Goal: Task Accomplishment & Management: Use online tool/utility

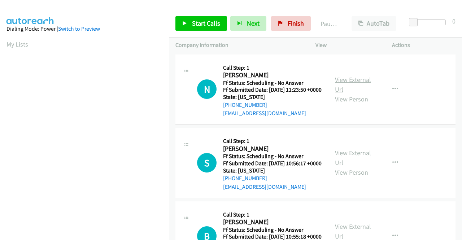
click at [361, 84] on link "View External Url" at bounding box center [353, 84] width 36 height 18
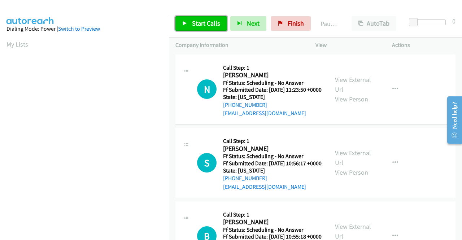
click at [202, 20] on span "Start Calls" at bounding box center [206, 23] width 28 height 8
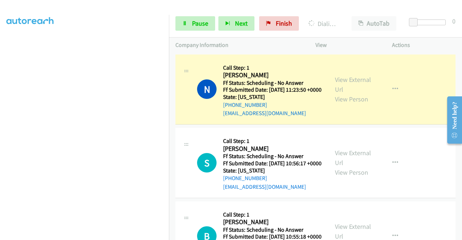
scroll to position [164, 0]
click at [336, 160] on link "View External Url" at bounding box center [353, 158] width 36 height 18
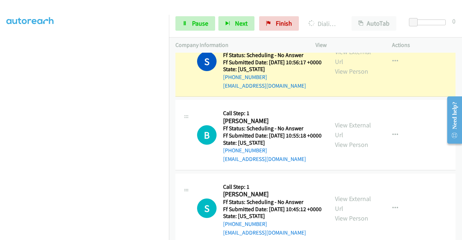
scroll to position [144, 0]
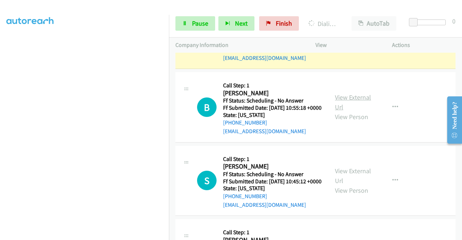
click at [348, 111] on link "View External Url" at bounding box center [353, 102] width 36 height 18
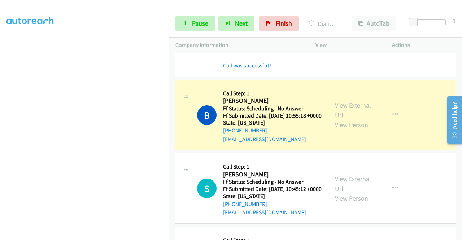
scroll to position [164, 0]
click at [344, 197] on div "View External Url View Person View External Url Email Schedule/Manage Callback …" at bounding box center [369, 188] width 83 height 57
click at [344, 193] on link "View External Url" at bounding box center [353, 184] width 36 height 18
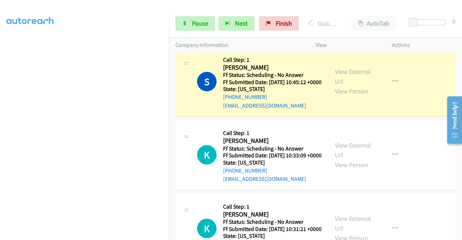
scroll to position [296, 0]
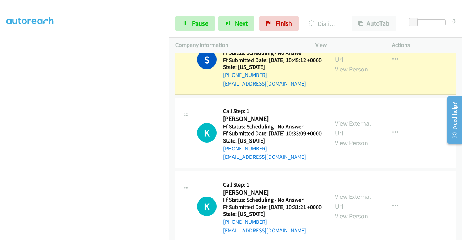
click at [338, 137] on link "View External Url" at bounding box center [353, 128] width 36 height 18
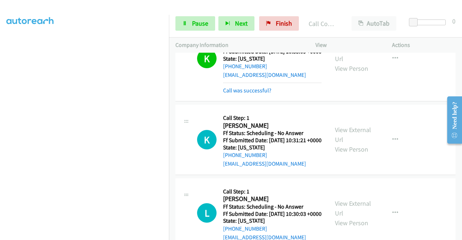
scroll to position [404, 0]
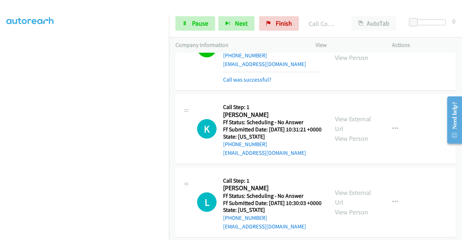
click at [341, 143] on div "View External Url View Person" at bounding box center [354, 128] width 38 height 29
click at [341, 133] on link "View External Url" at bounding box center [353, 124] width 36 height 18
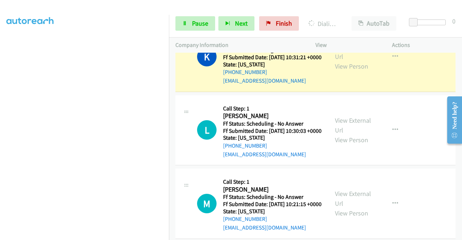
scroll to position [512, 0]
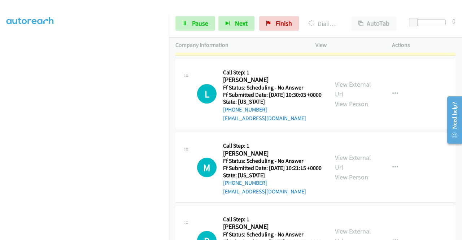
click at [343, 98] on link "View External Url" at bounding box center [353, 89] width 36 height 18
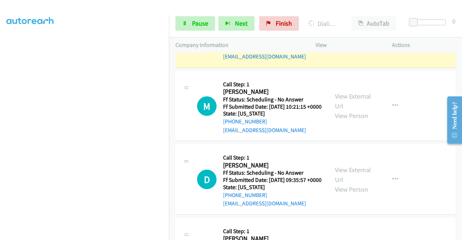
scroll to position [592, 0]
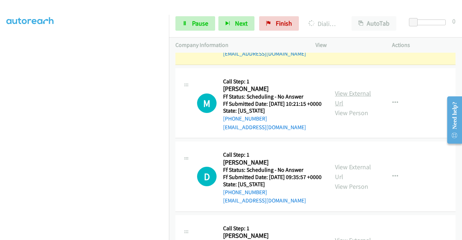
click at [340, 107] on link "View External Url" at bounding box center [353, 98] width 36 height 18
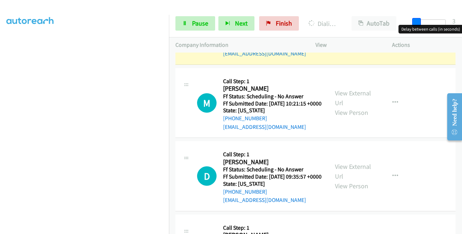
click at [413, 23] on span at bounding box center [416, 22] width 9 height 9
click at [416, 23] on span at bounding box center [415, 22] width 9 height 9
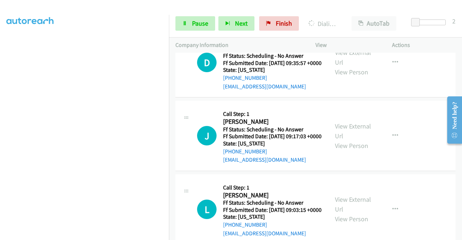
scroll to position [736, 0]
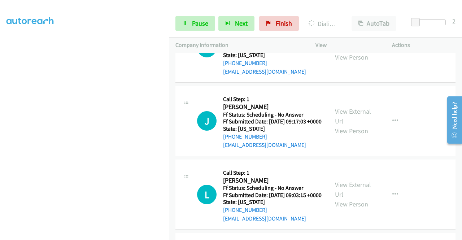
click at [345, 52] on link "View External Url" at bounding box center [353, 43] width 36 height 18
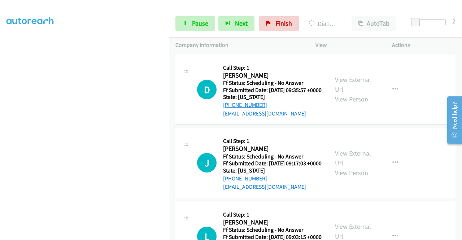
scroll to position [628, 0]
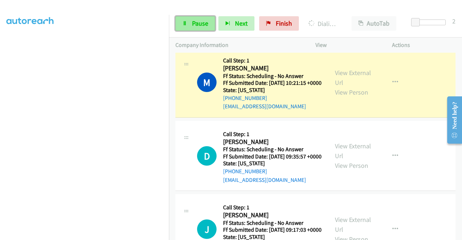
click at [193, 21] on span "Pause" at bounding box center [200, 23] width 16 height 8
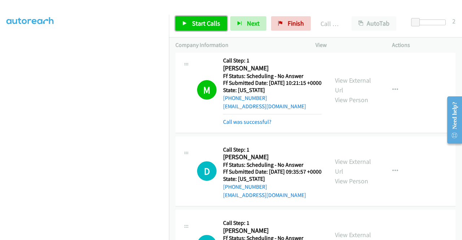
click at [181, 18] on link "Start Calls" at bounding box center [201, 23] width 52 height 14
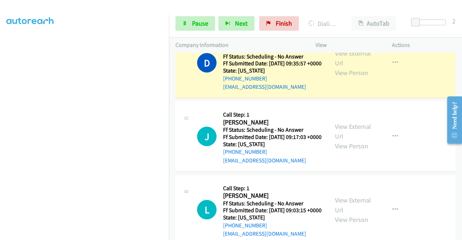
scroll to position [164, 0]
click at [340, 140] on link "View External Url" at bounding box center [353, 131] width 36 height 18
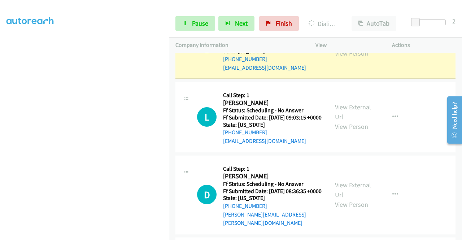
scroll to position [881, 0]
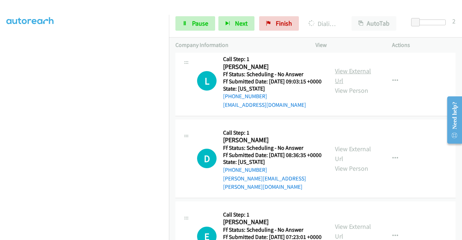
click at [343, 85] on link "View External Url" at bounding box center [353, 76] width 36 height 18
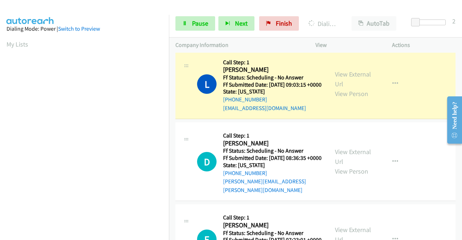
scroll to position [953, 0]
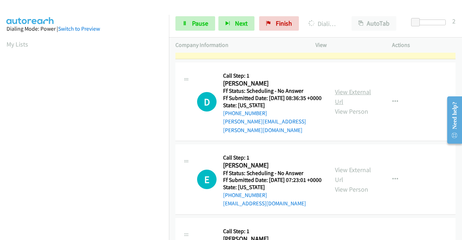
click at [354, 106] on link "View External Url" at bounding box center [353, 97] width 36 height 18
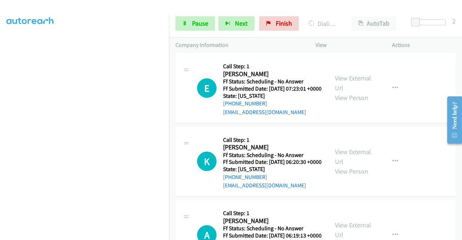
scroll to position [1061, 0]
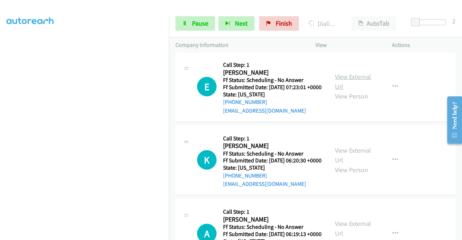
click at [353, 91] on link "View External Url" at bounding box center [353, 81] width 36 height 18
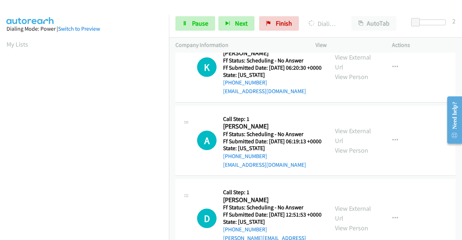
scroll to position [1205, 0]
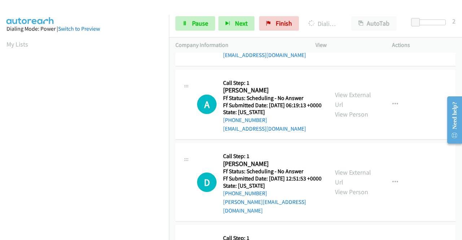
click at [335, 35] on link "View External Url" at bounding box center [353, 26] width 36 height 18
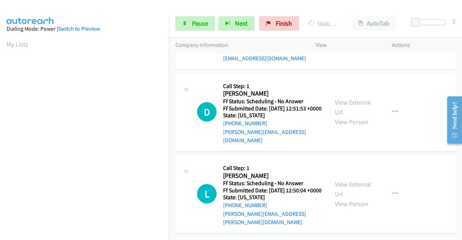
scroll to position [1291, 0]
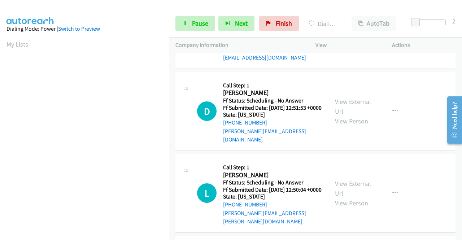
click at [341, 38] on link "View External Url" at bounding box center [353, 29] width 36 height 18
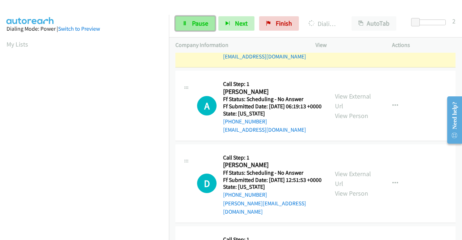
click at [200, 22] on span "Pause" at bounding box center [200, 23] width 16 height 8
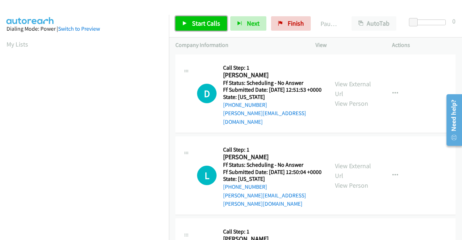
click at [189, 22] on link "Start Calls" at bounding box center [201, 23] width 52 height 14
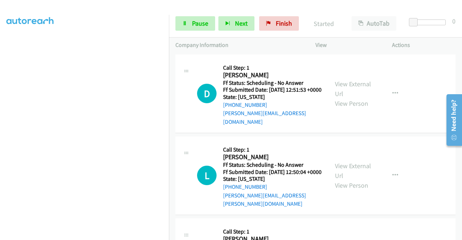
scroll to position [164, 0]
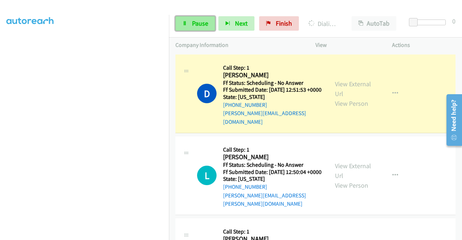
click at [195, 21] on span "Pause" at bounding box center [200, 23] width 16 height 8
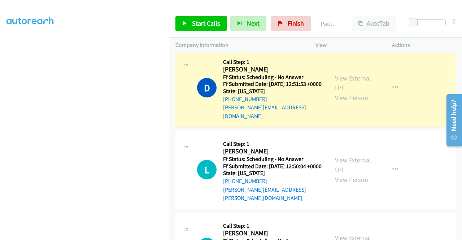
scroll to position [0, 0]
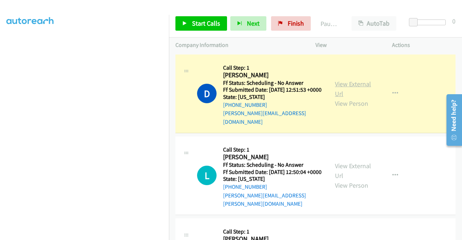
click at [358, 80] on link "View External Url" at bounding box center [353, 89] width 36 height 18
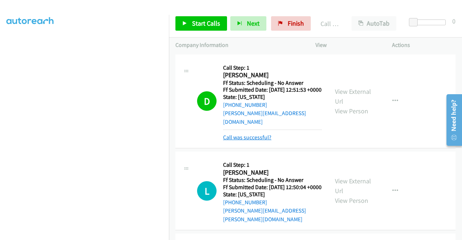
click at [249, 134] on link "Call was successful?" at bounding box center [247, 137] width 48 height 7
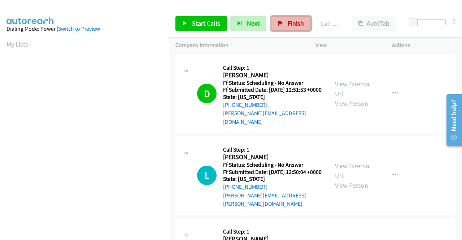
click at [287, 24] on span "Finish" at bounding box center [295, 23] width 16 height 8
